Goal: Transaction & Acquisition: Purchase product/service

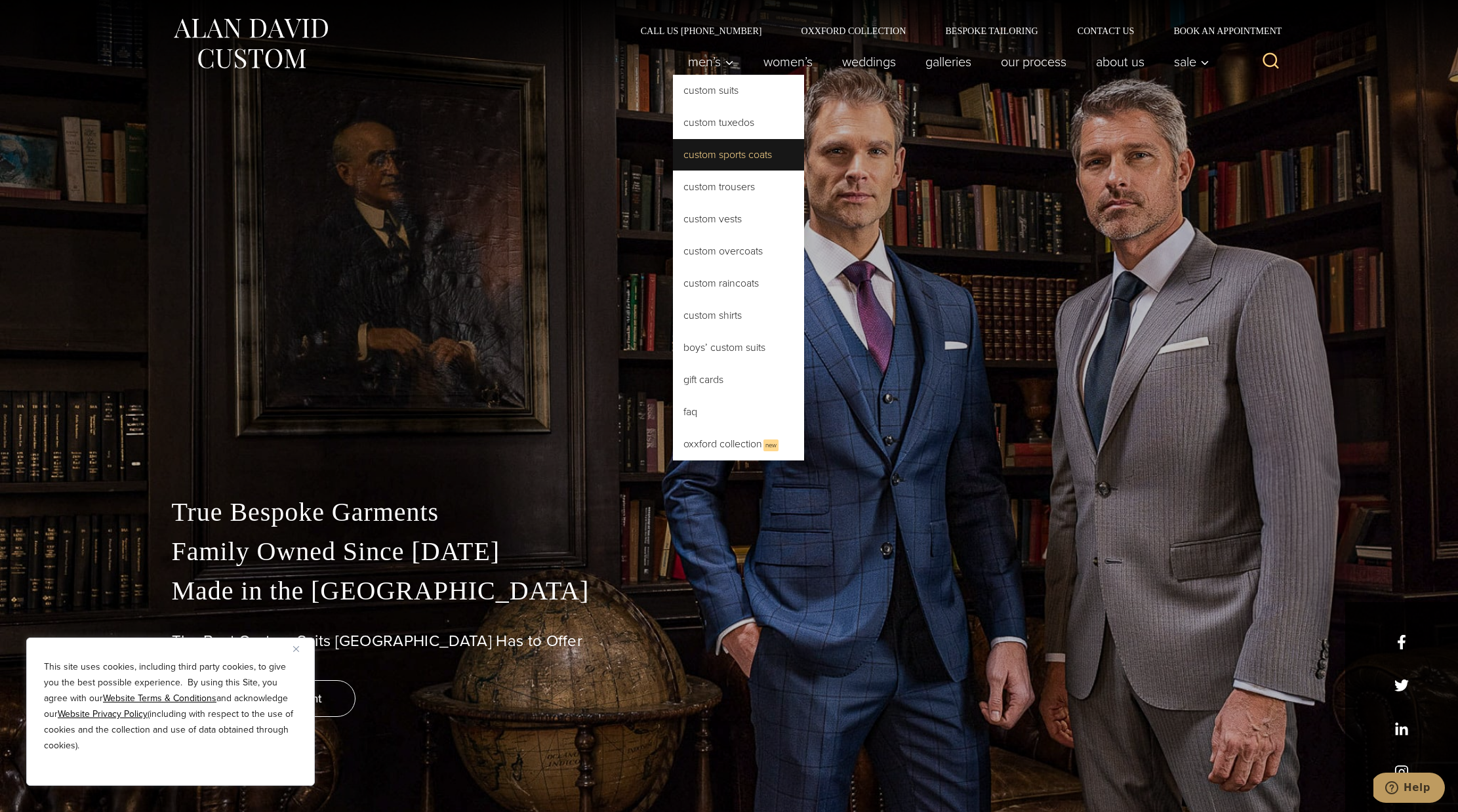
click at [710, 158] on link "Custom Sports Coats" at bounding box center [739, 155] width 131 height 32
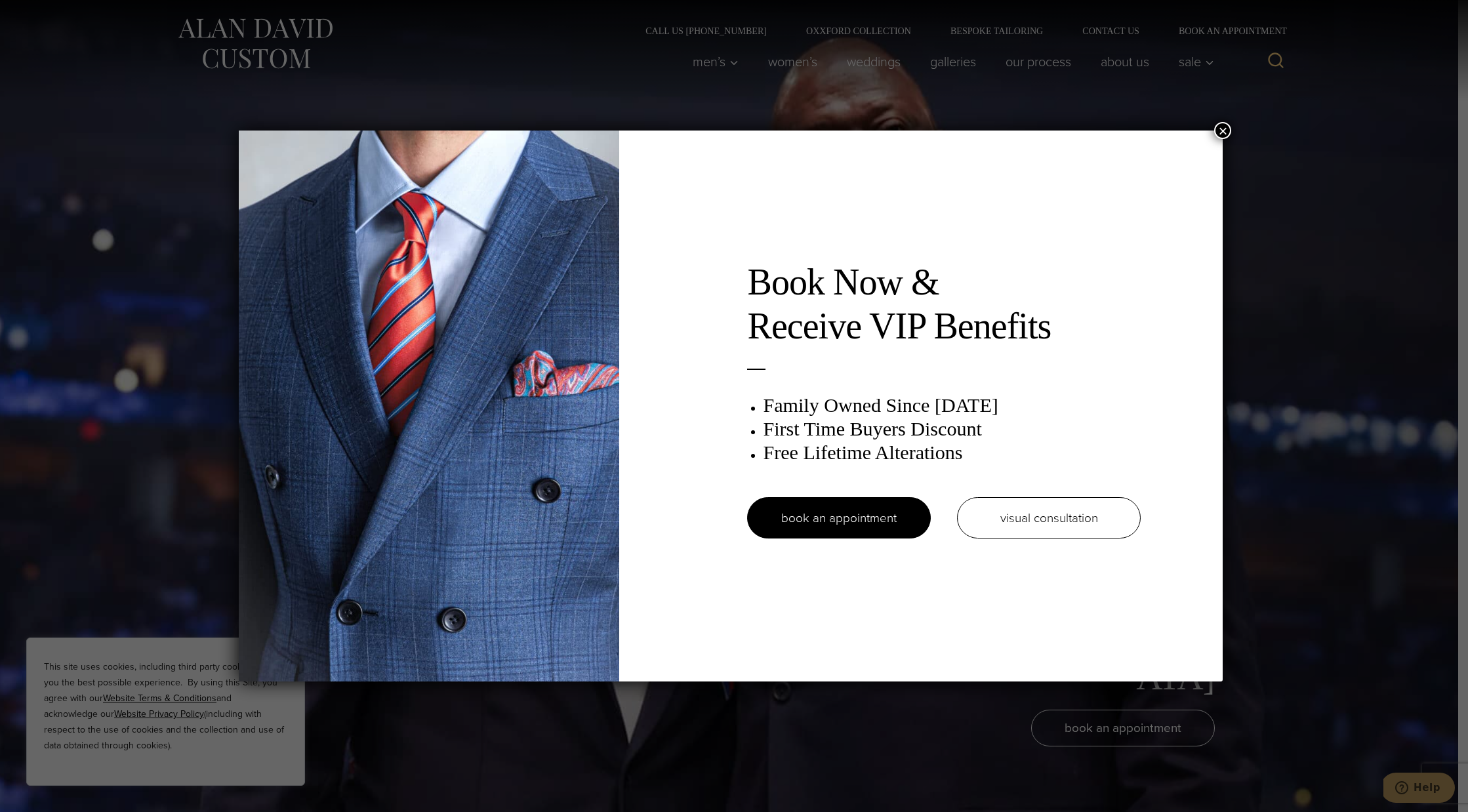
click at [1230, 128] on button "×" at bounding box center [1222, 130] width 17 height 17
